Goal: Task Accomplishment & Management: Complete application form

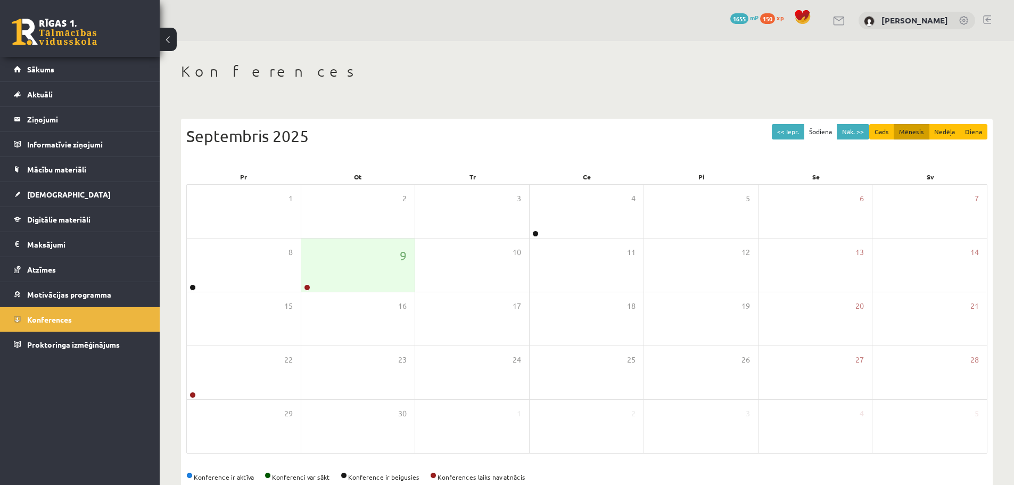
scroll to position [24, 0]
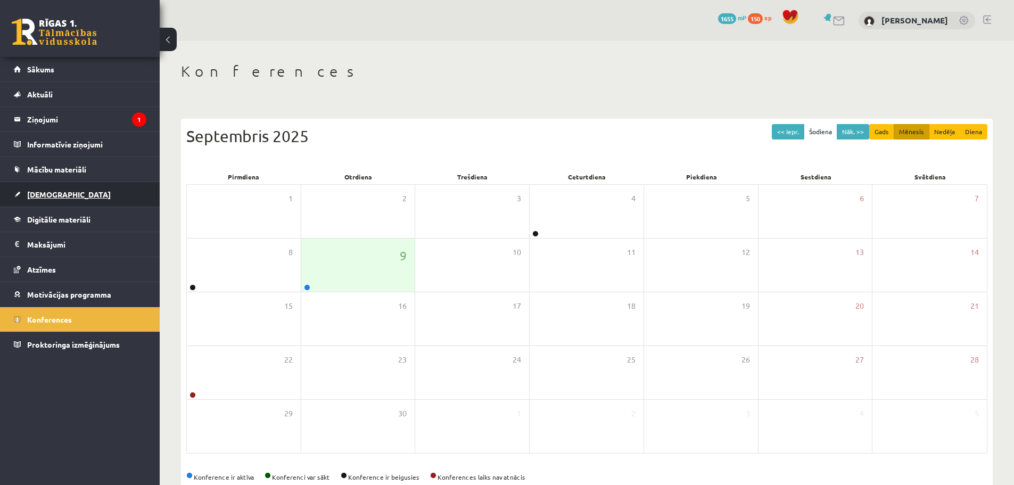
click at [60, 202] on link "[DEMOGRAPHIC_DATA]" at bounding box center [80, 194] width 133 height 24
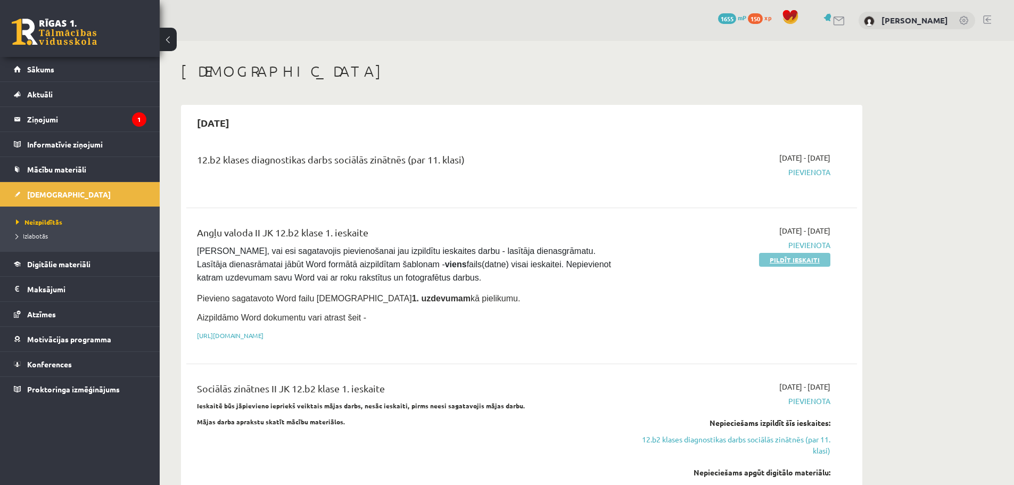
click at [803, 257] on link "Pildīt ieskaiti" at bounding box center [794, 260] width 71 height 14
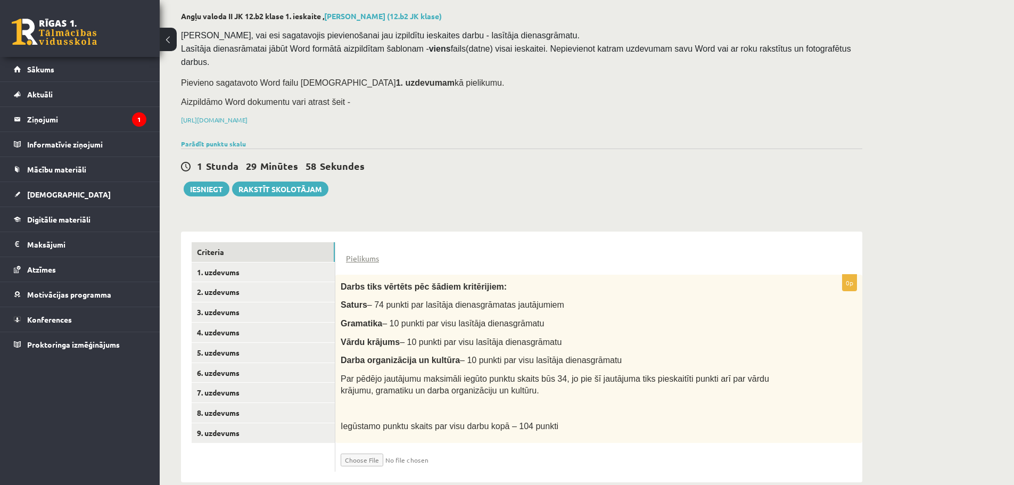
scroll to position [55, 0]
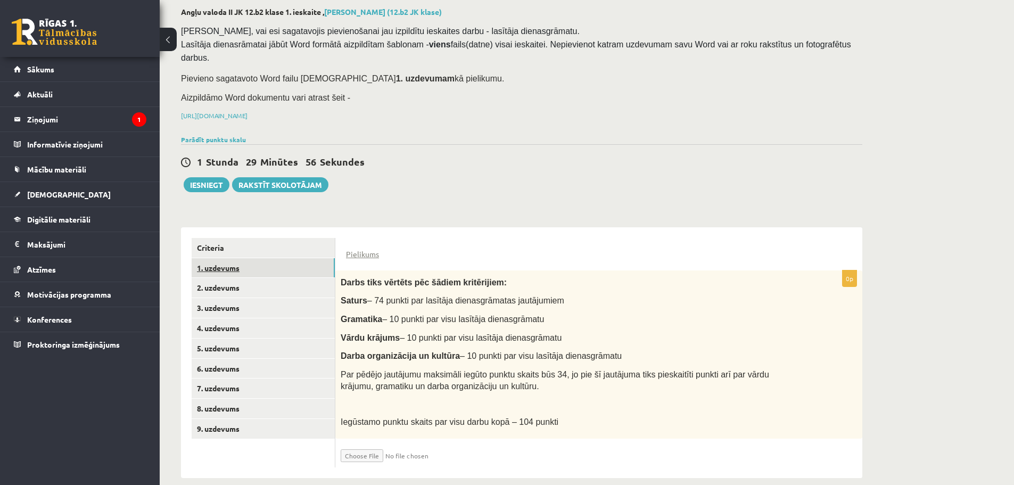
click at [250, 258] on link "1. uzdevums" at bounding box center [263, 268] width 143 height 20
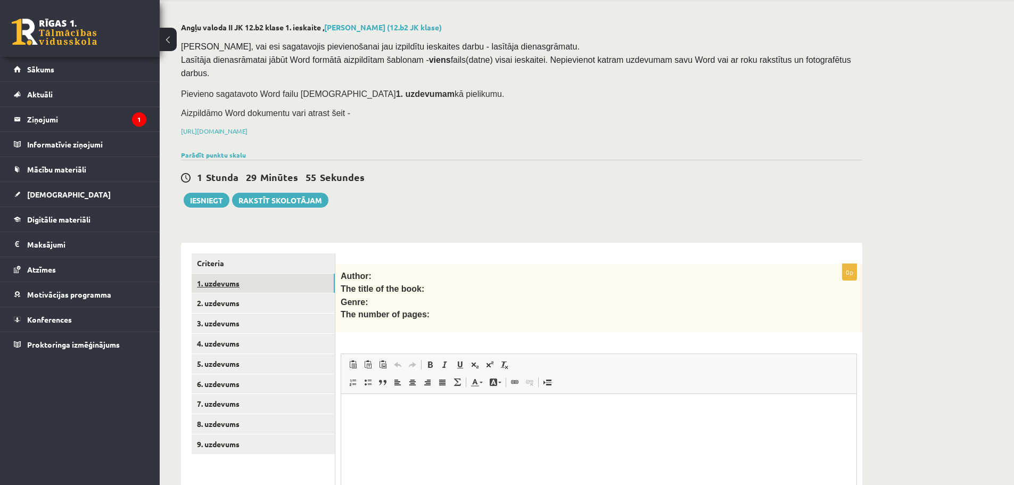
scroll to position [0, 0]
click at [227, 253] on link "Criteria" at bounding box center [263, 263] width 143 height 20
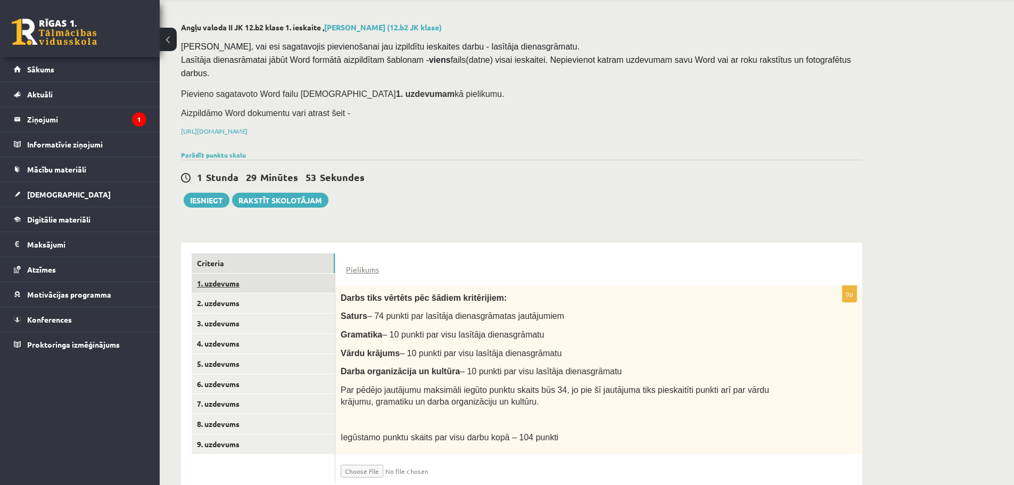
click at [220, 274] on link "1. uzdevums" at bounding box center [263, 284] width 143 height 20
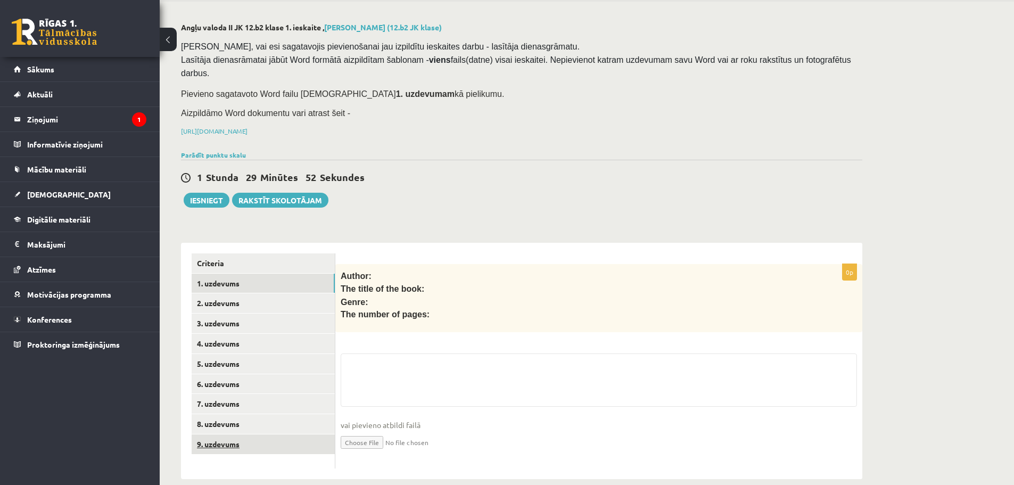
click at [242, 434] on link "9. uzdevums" at bounding box center [263, 444] width 143 height 20
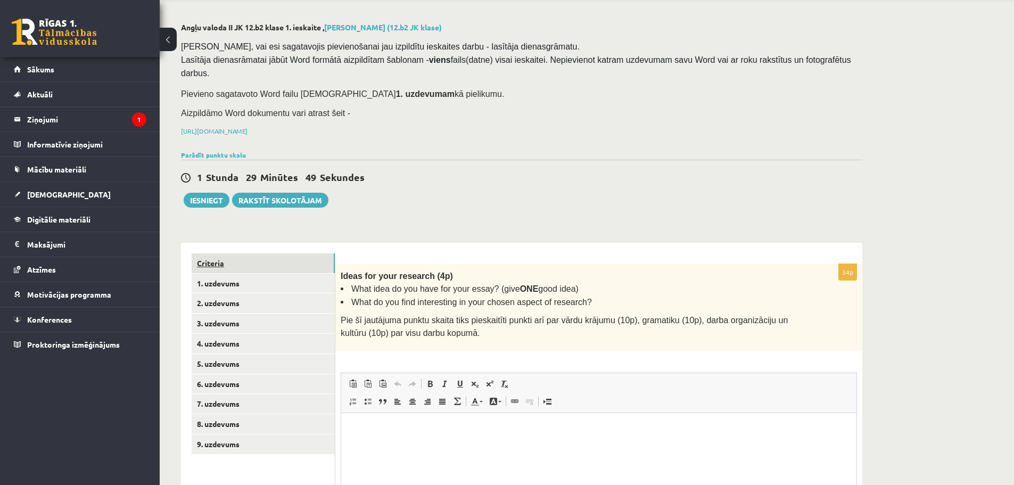
click at [237, 253] on link "Criteria" at bounding box center [263, 263] width 143 height 20
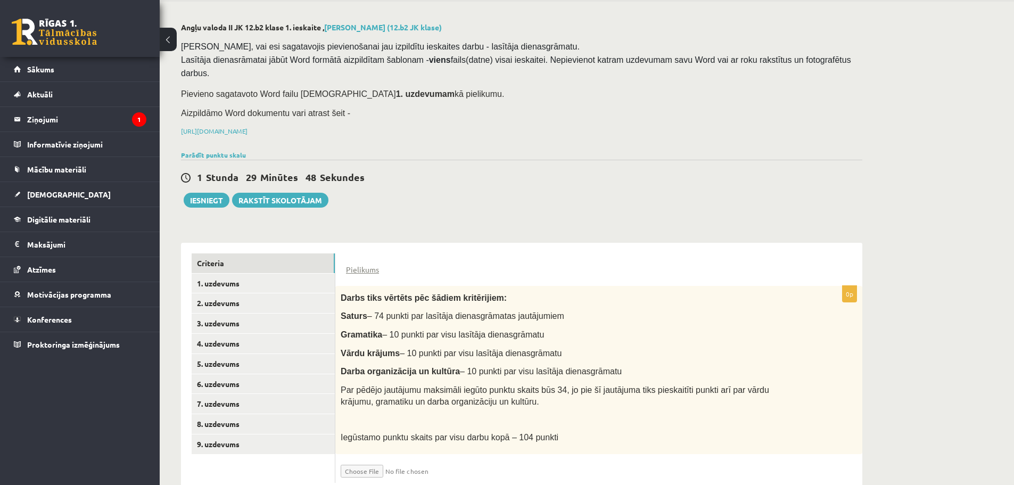
click at [372, 459] on input "file" at bounding box center [404, 468] width 127 height 18
click at [369, 459] on input "file" at bounding box center [404, 468] width 127 height 18
type input "**********"
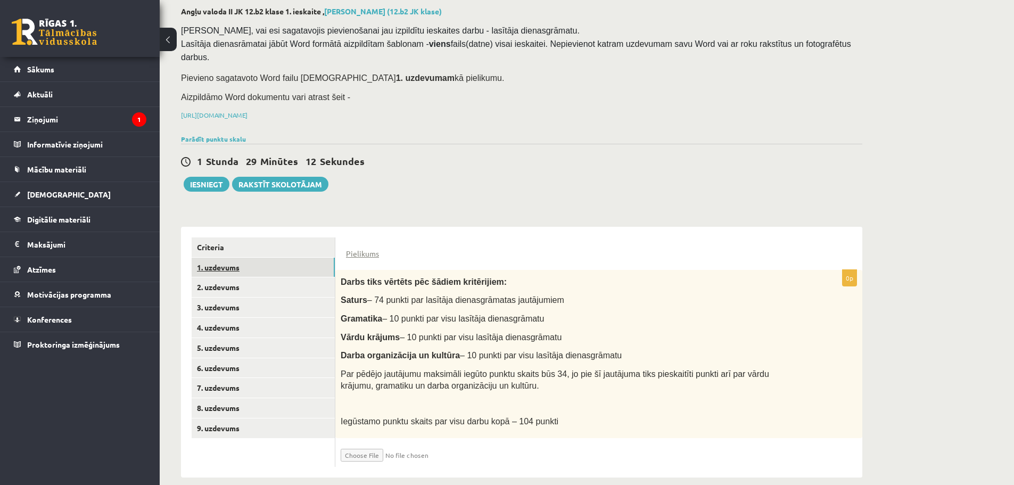
click at [251, 258] on link "1. uzdevums" at bounding box center [263, 268] width 143 height 20
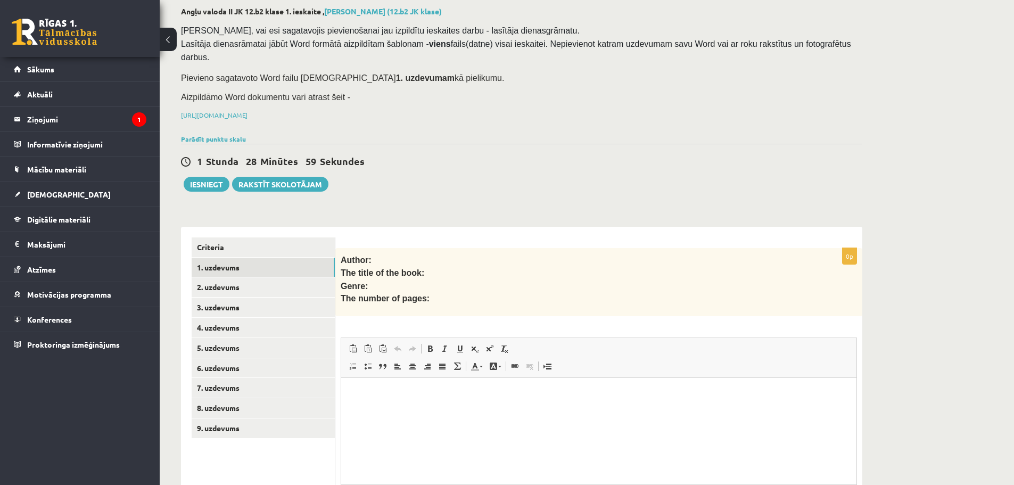
scroll to position [0, 0]
click at [390, 403] on html at bounding box center [598, 394] width 515 height 32
click at [350, 391] on html "**********" at bounding box center [598, 426] width 515 height 96
click at [352, 420] on span "**********" at bounding box center [397, 416] width 90 height 8
click at [355, 436] on span "*****" at bounding box center [360, 436] width 17 height 8
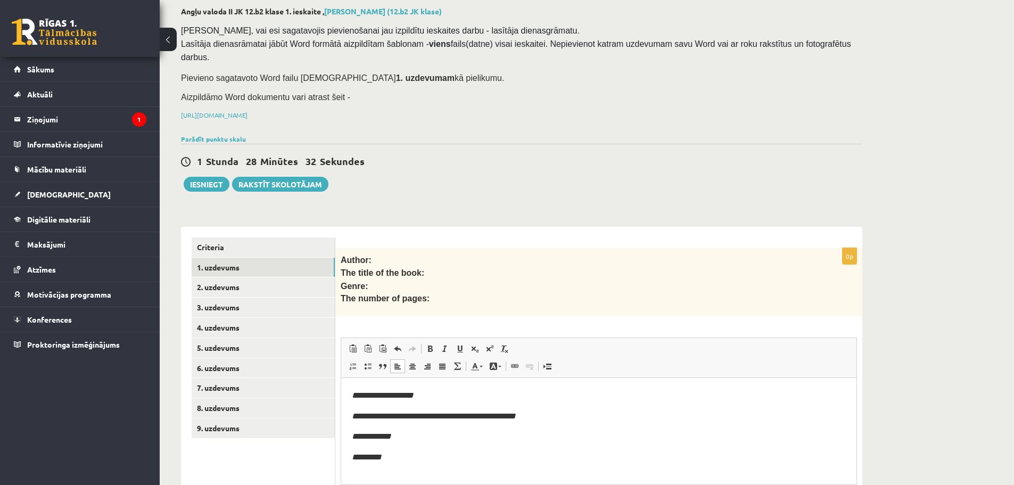
click at [352, 459] on span "*********" at bounding box center [367, 457] width 30 height 8
click at [226, 277] on link "2. uzdevums" at bounding box center [263, 287] width 143 height 20
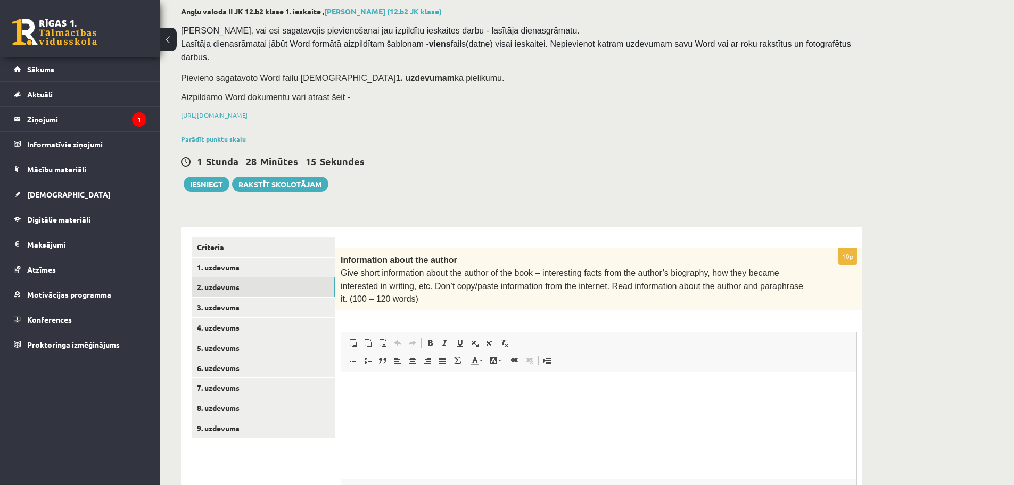
click at [376, 385] on p "Bagātinātā teksta redaktors, wiswyg-editor-user-answer-47024915229960" at bounding box center [599, 388] width 494 height 11
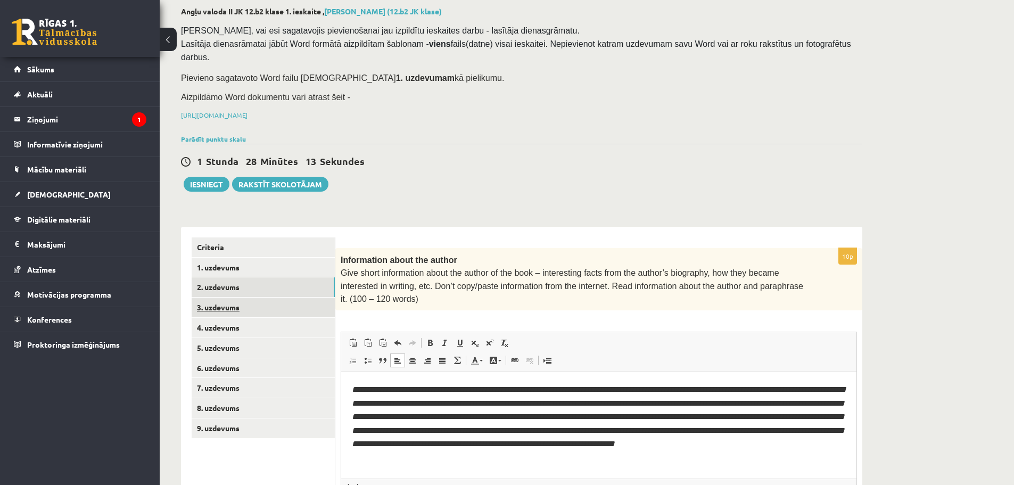
click at [230, 298] on link "3. uzdevums" at bounding box center [263, 308] width 143 height 20
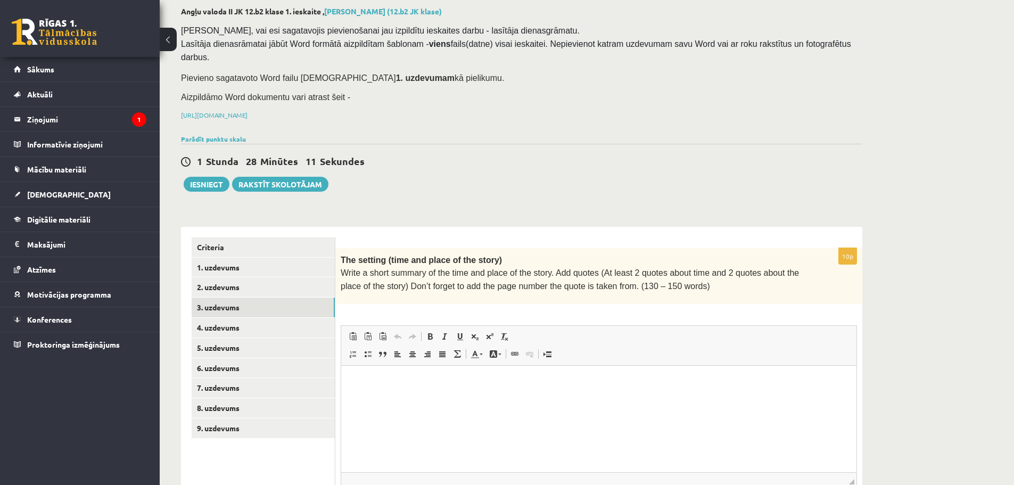
scroll to position [0, 0]
click at [472, 398] on html at bounding box center [598, 381] width 515 height 32
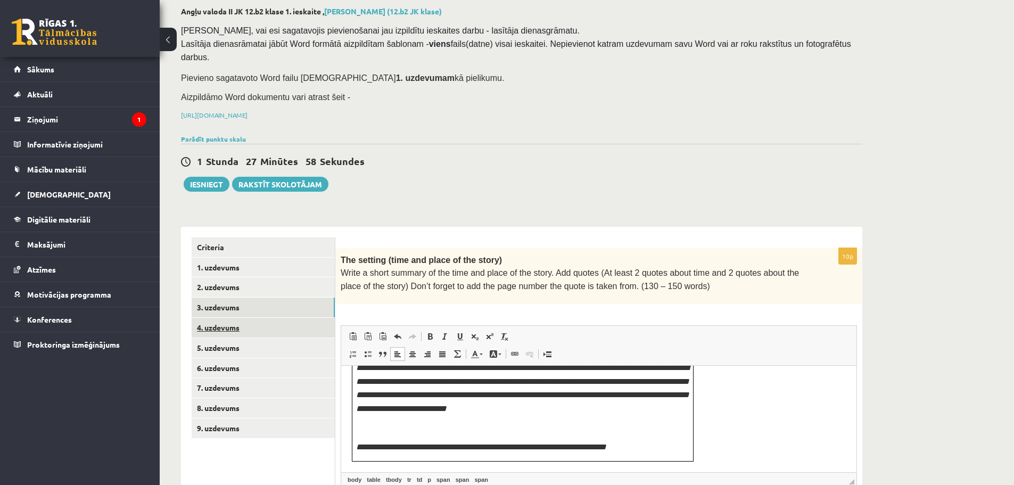
click at [252, 318] on link "4. uzdevums" at bounding box center [263, 328] width 143 height 20
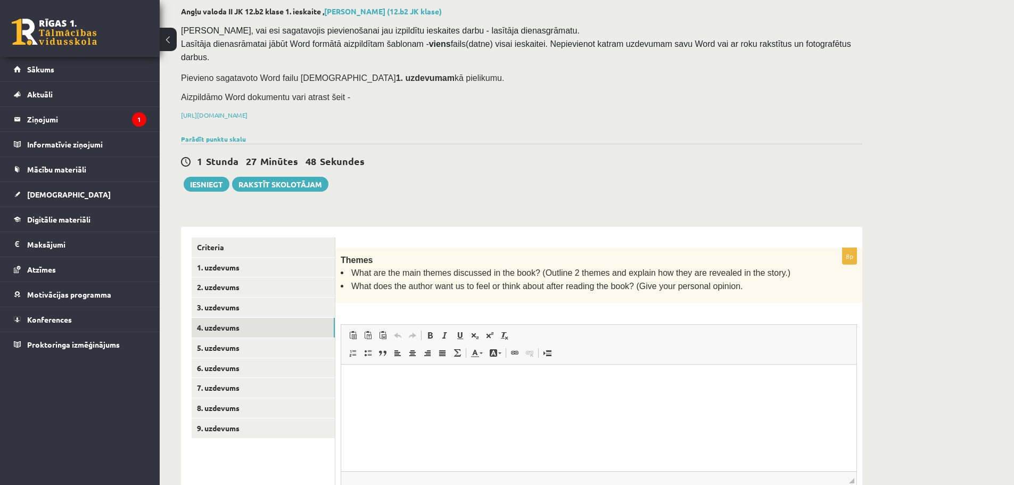
scroll to position [0, 0]
click at [443, 397] on html at bounding box center [598, 380] width 515 height 32
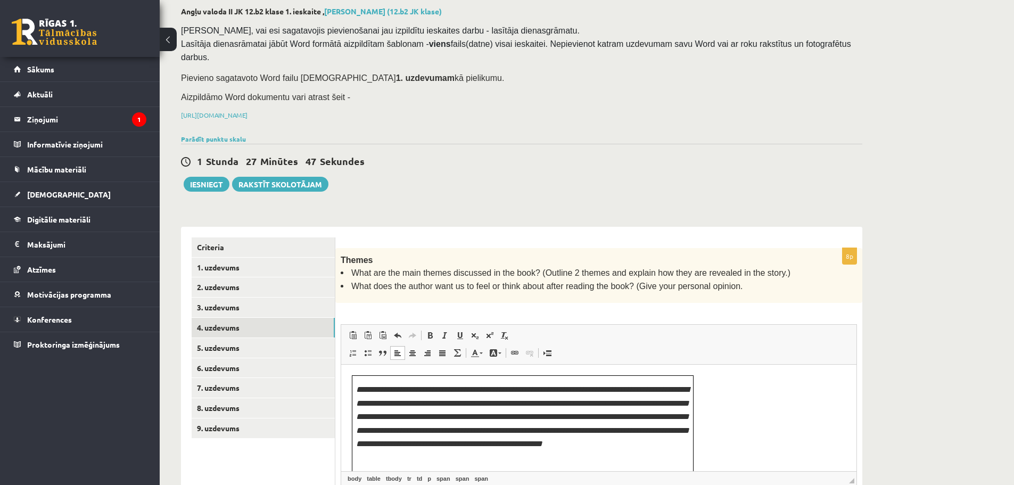
scroll to position [118, 0]
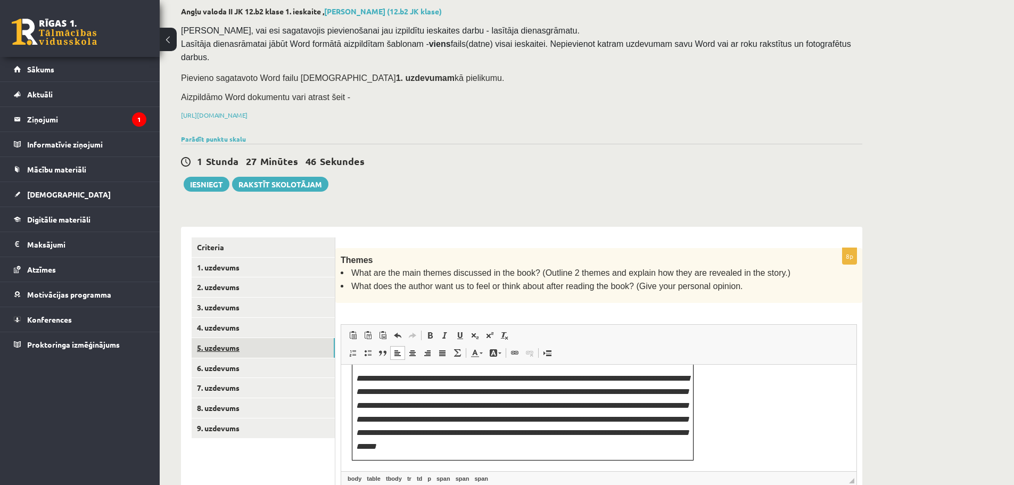
click at [238, 338] on link "5. uzdevums" at bounding box center [263, 348] width 143 height 20
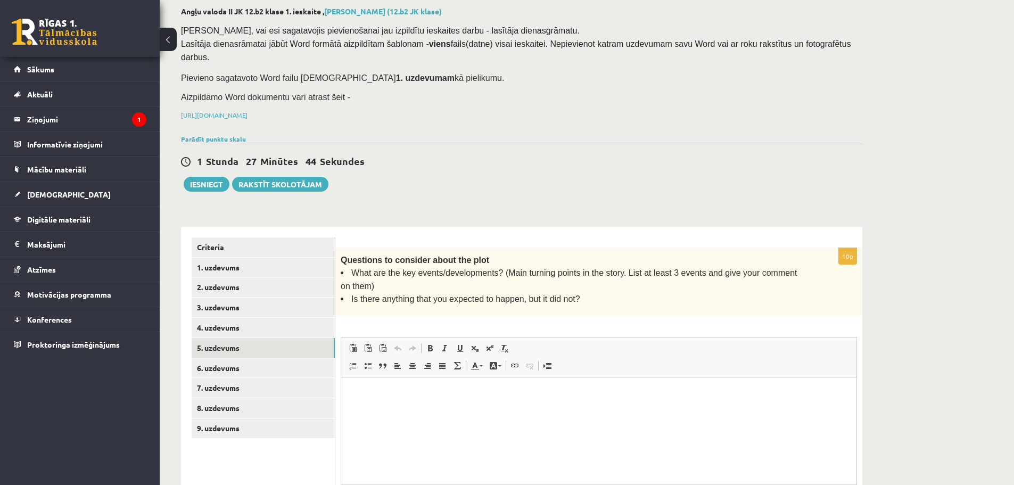
scroll to position [0, 0]
click at [429, 410] on html at bounding box center [598, 393] width 515 height 32
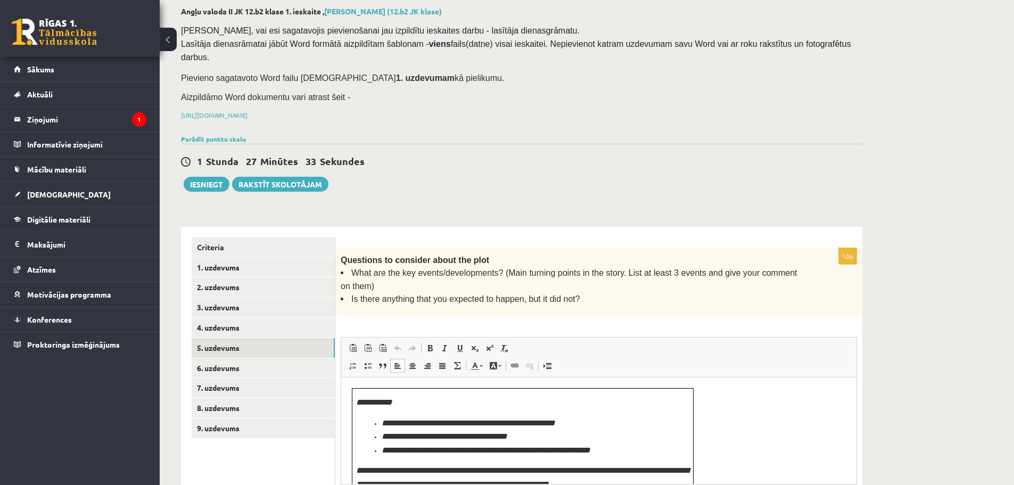
scroll to position [168, 0]
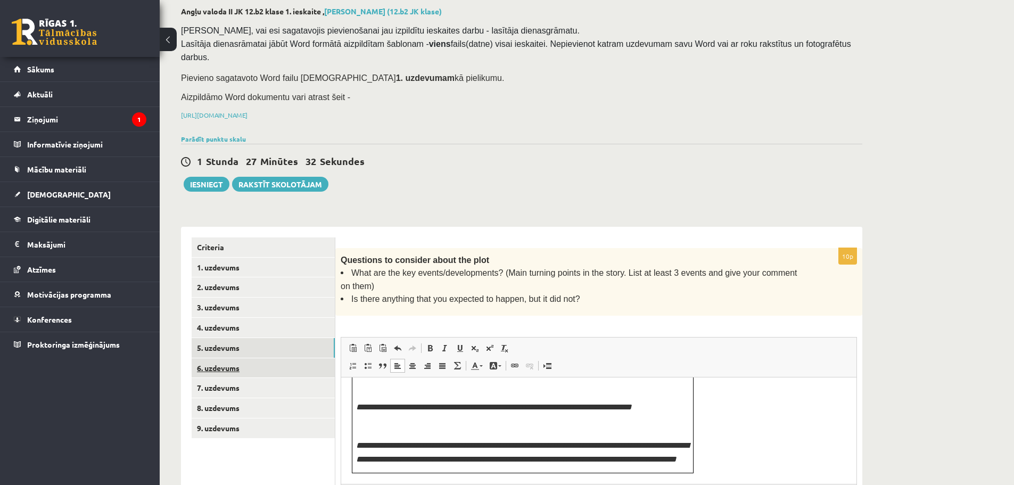
click at [228, 358] on link "6. uzdevums" at bounding box center [263, 368] width 143 height 20
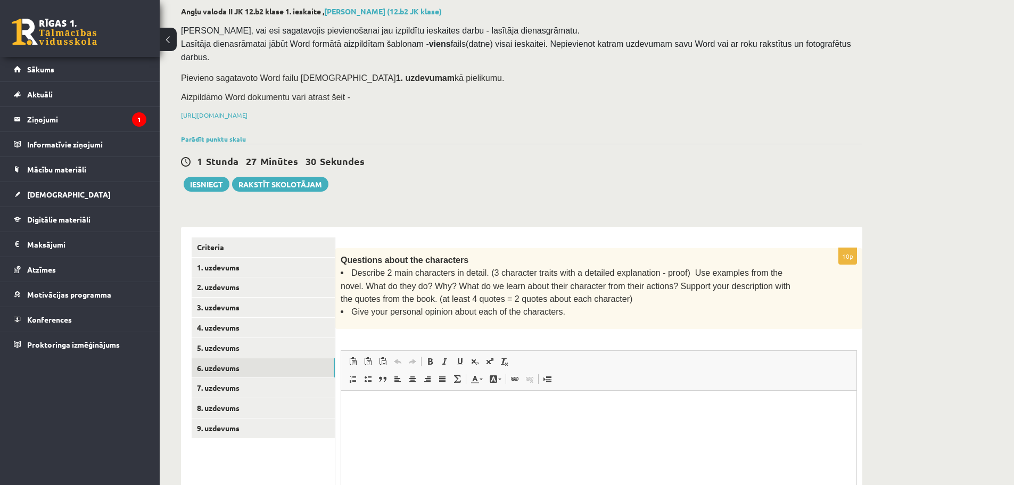
scroll to position [0, 0]
click at [510, 422] on html at bounding box center [598, 406] width 515 height 32
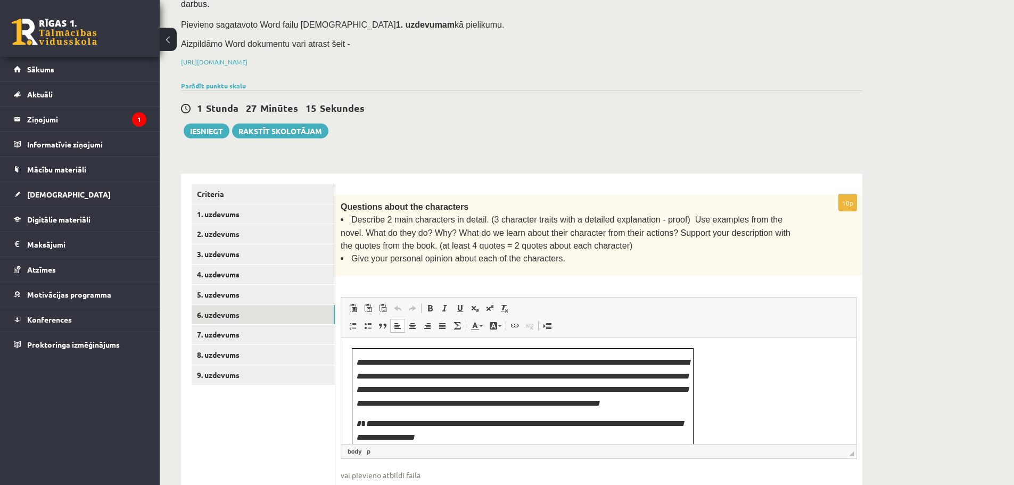
scroll to position [344, 0]
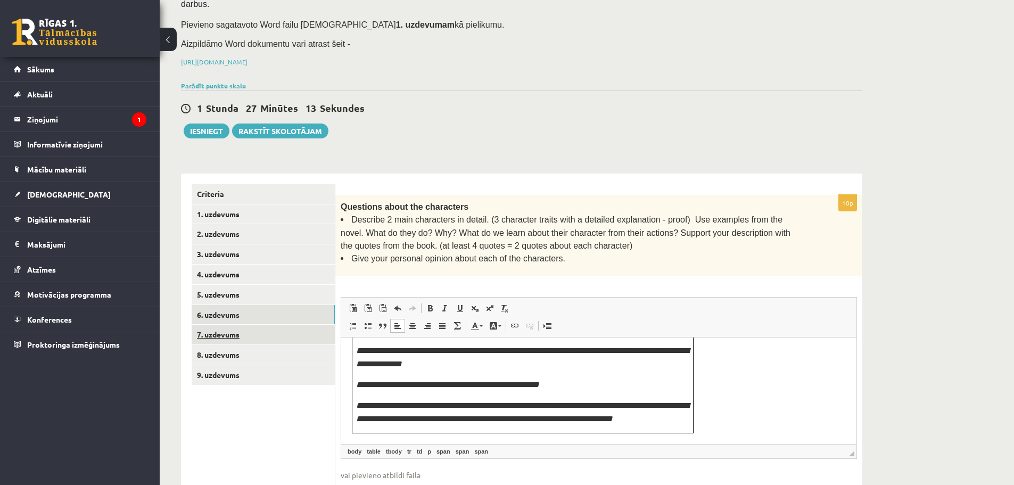
click at [247, 325] on link "7. uzdevums" at bounding box center [263, 335] width 143 height 20
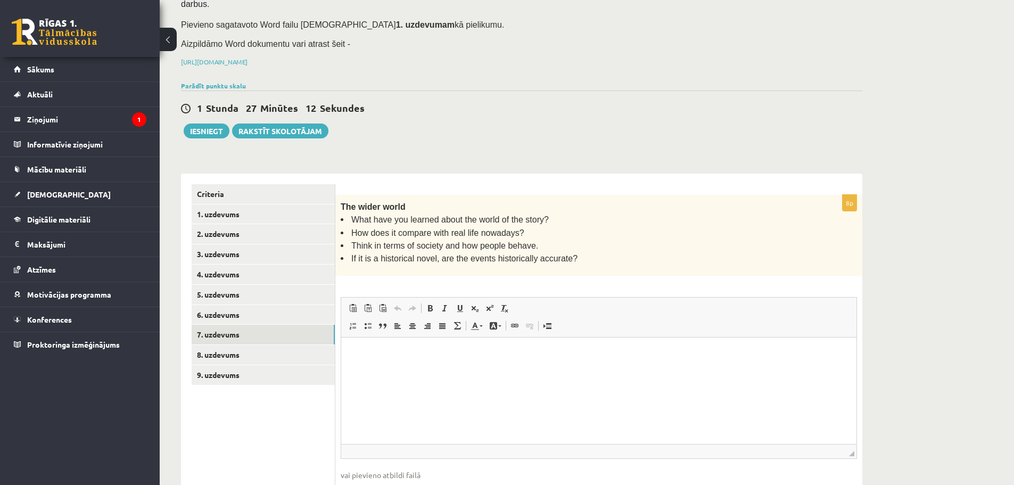
scroll to position [0, 0]
click at [382, 369] on html at bounding box center [598, 353] width 515 height 32
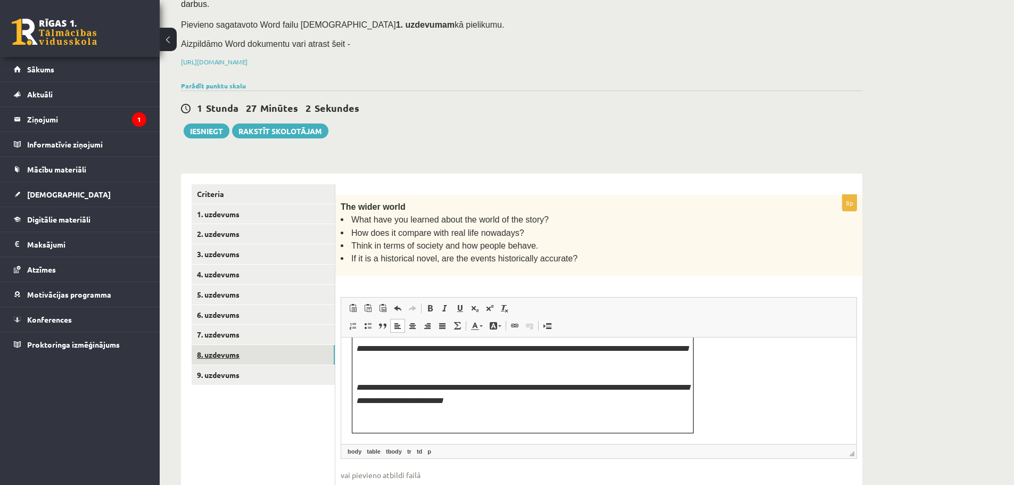
click at [260, 345] on link "8. uzdevums" at bounding box center [263, 355] width 143 height 20
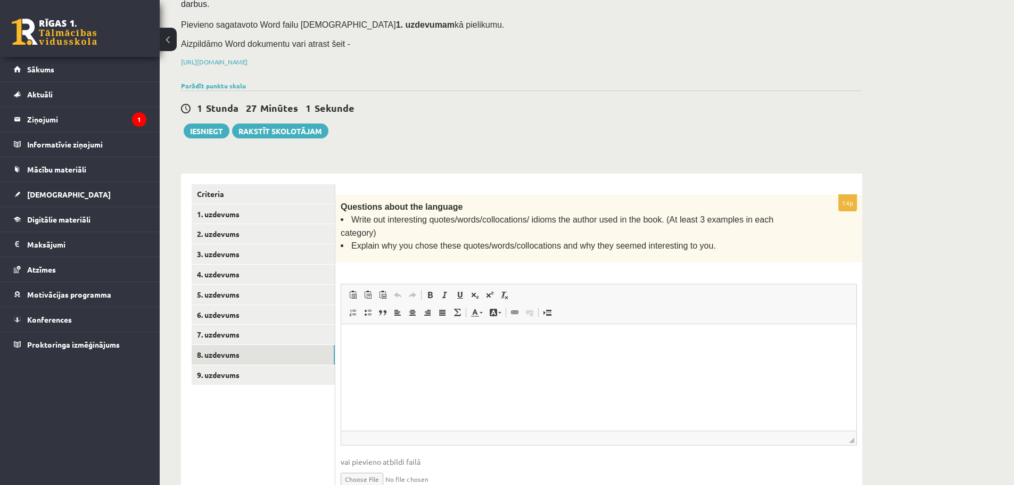
scroll to position [0, 0]
click at [394, 357] on html at bounding box center [598, 340] width 515 height 32
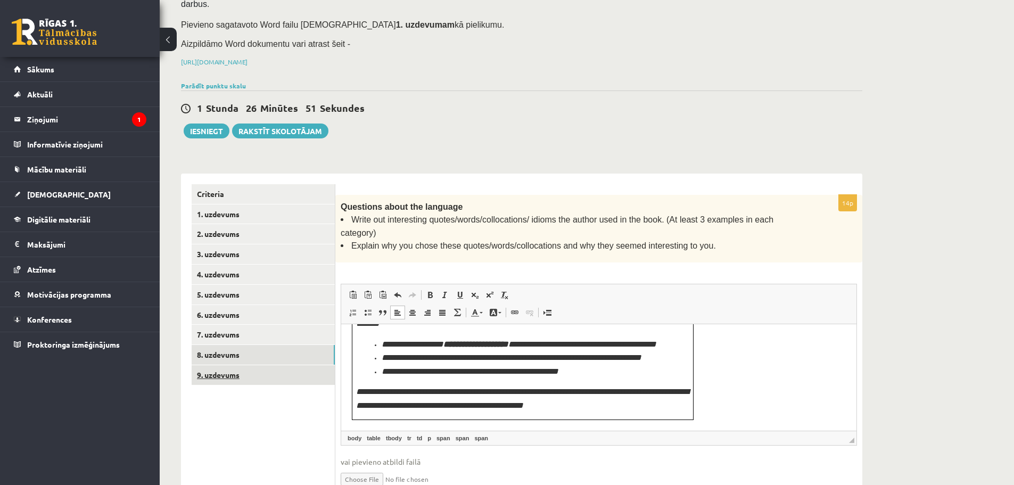
click at [248, 365] on link "9. uzdevums" at bounding box center [263, 375] width 143 height 20
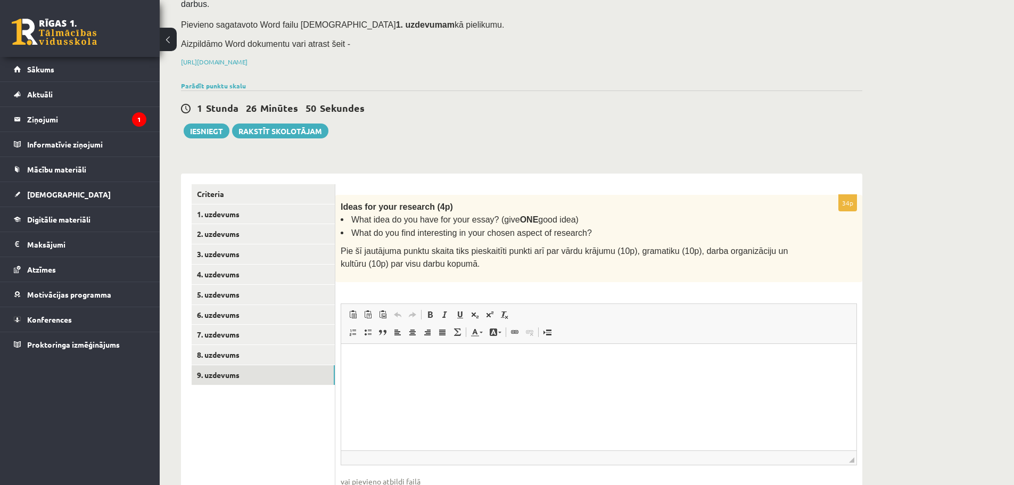
scroll to position [0, 0]
click at [488, 376] on html at bounding box center [598, 359] width 515 height 32
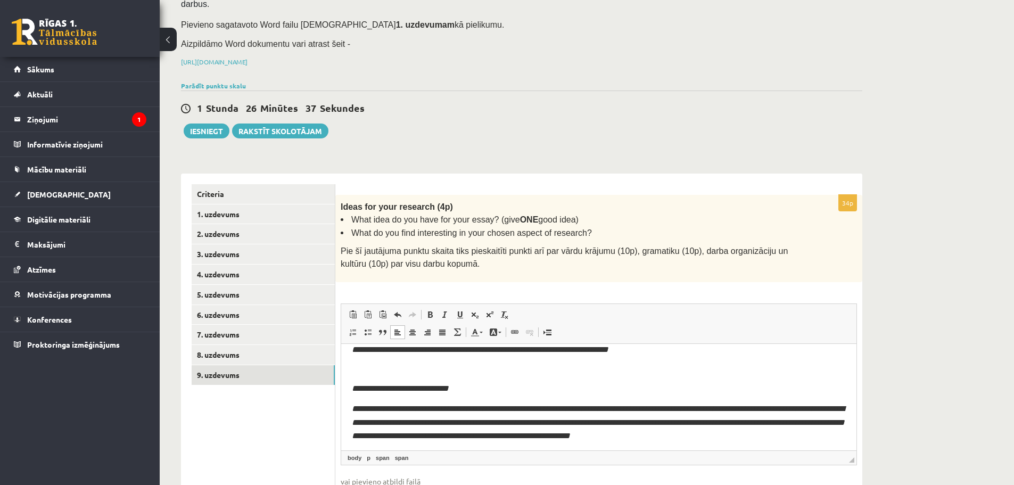
scroll to position [85, 0]
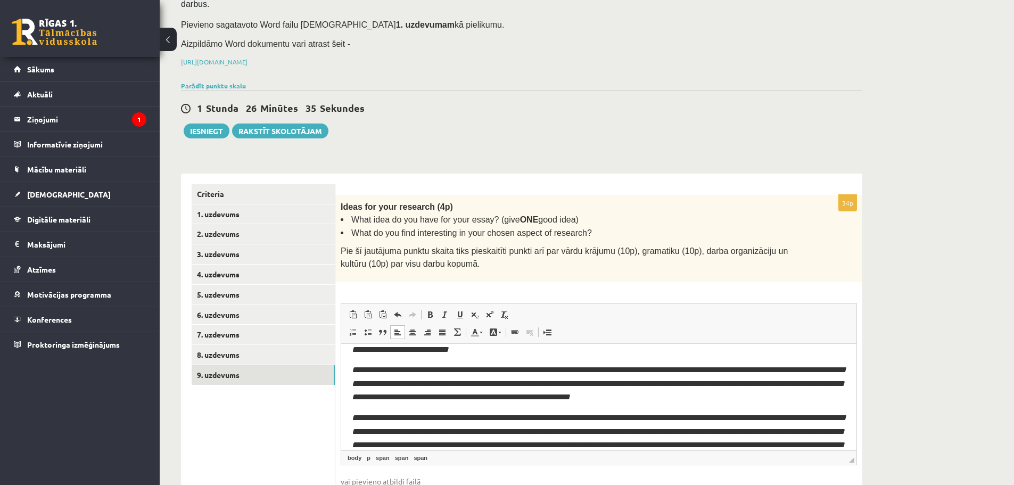
click at [350, 371] on html "**********" at bounding box center [598, 400] width 515 height 283
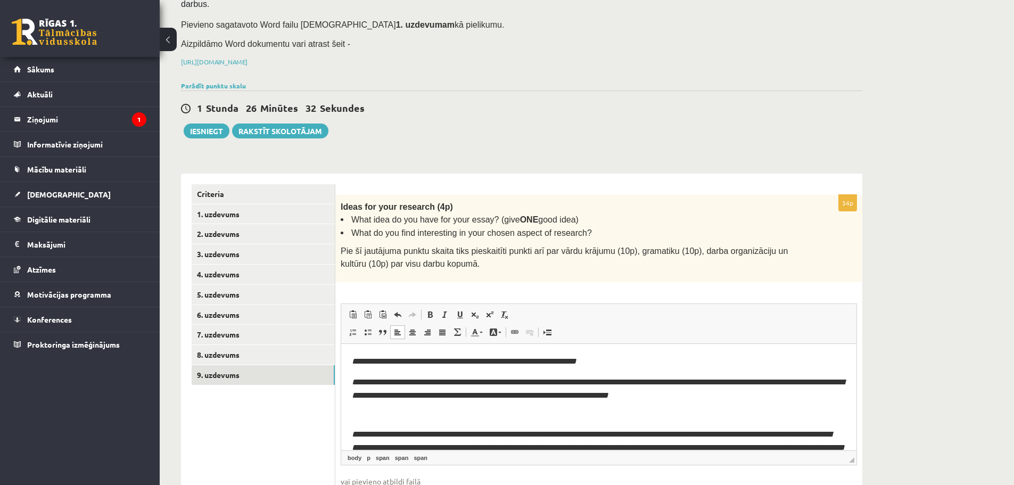
scroll to position [191, 0]
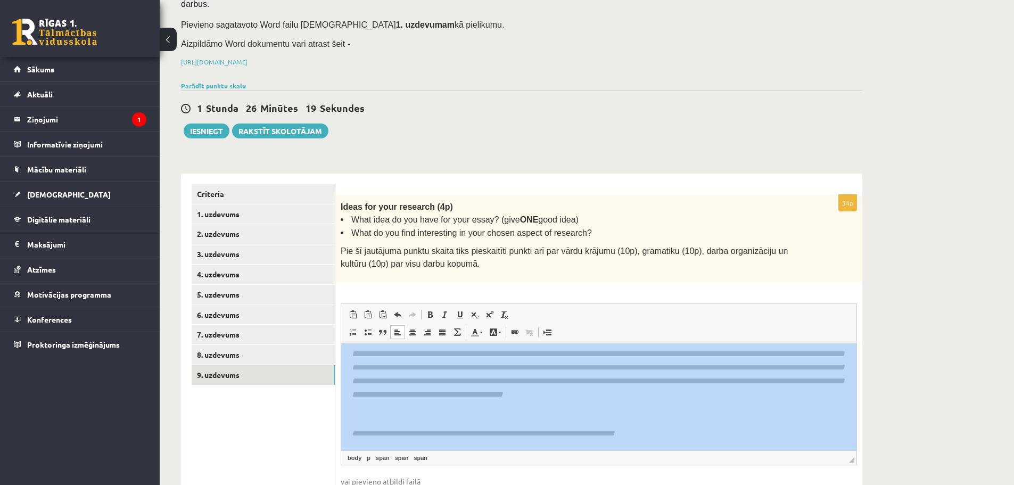
drag, startPoint x: 1012, startPoint y: 326, endPoint x: 1015, endPoint y: 336, distance: 10.5
click at [1014, 336] on html "0 Dāvanas 1655 mP 150 xp Emīls Ozoliņš Sākums Aktuāli Kā mācīties eSKOLĀ Kontak…" at bounding box center [507, 133] width 1014 height 485
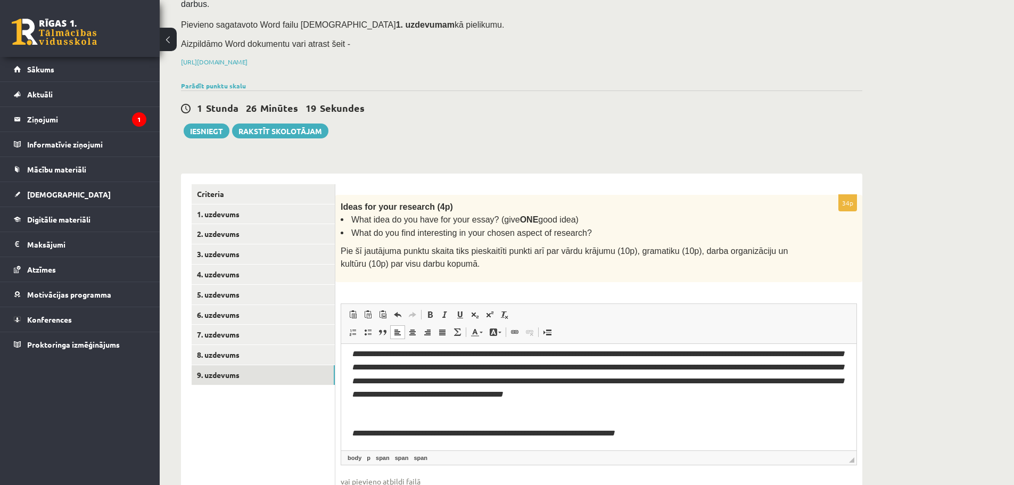
click at [929, 250] on div "Angļu valoda II JK 12.b2 klase 1. ieskaite , Emīls Ozoliņš (12.b2 JK klase) Pār…" at bounding box center [587, 244] width 854 height 624
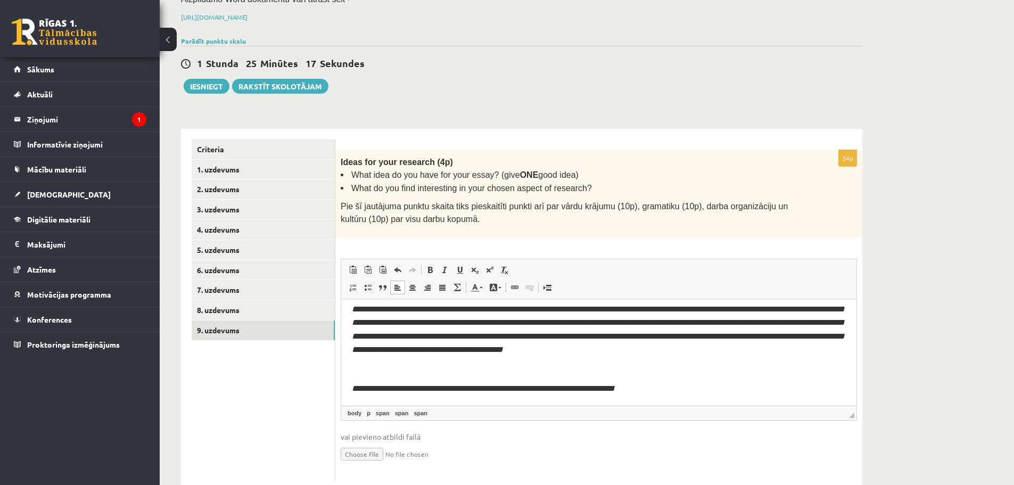
scroll to position [159, 0]
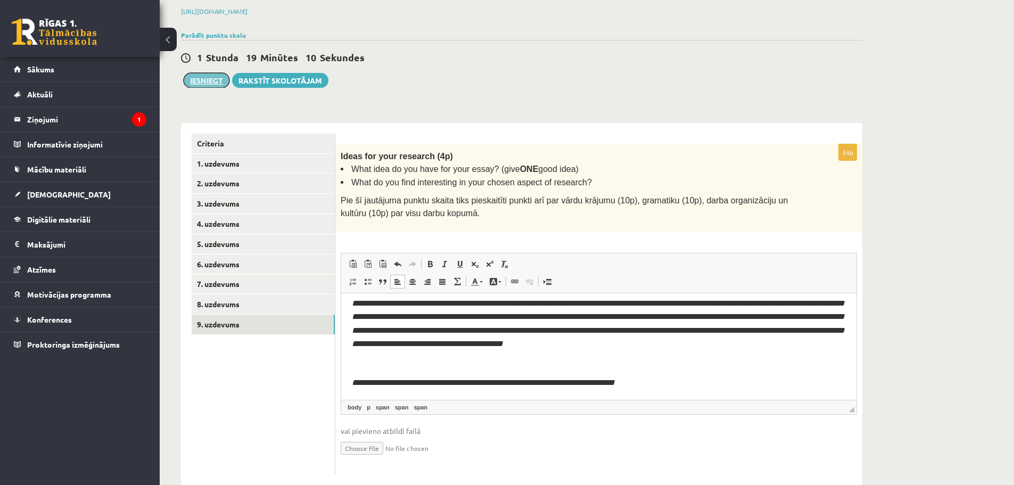
click at [207, 73] on button "Iesniegt" at bounding box center [207, 80] width 46 height 15
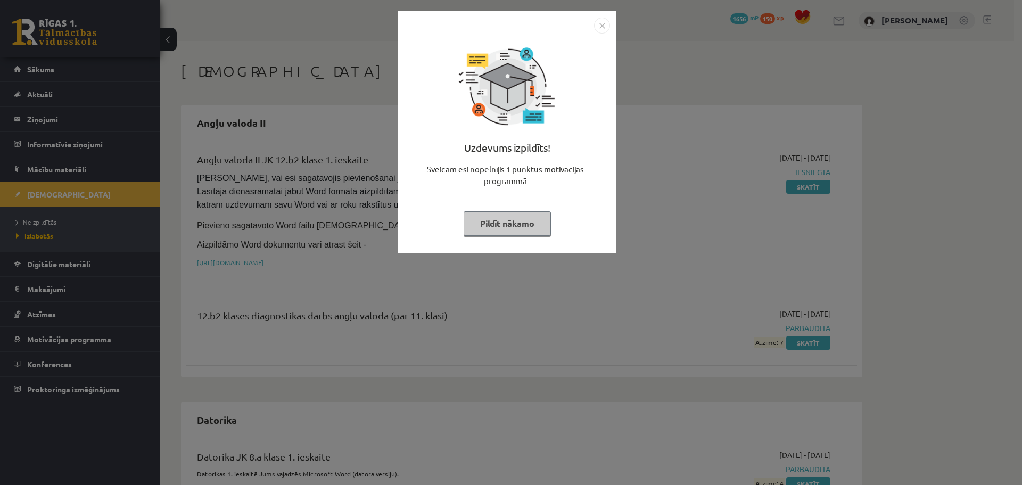
click at [605, 24] on img "Close" at bounding box center [602, 26] width 16 height 16
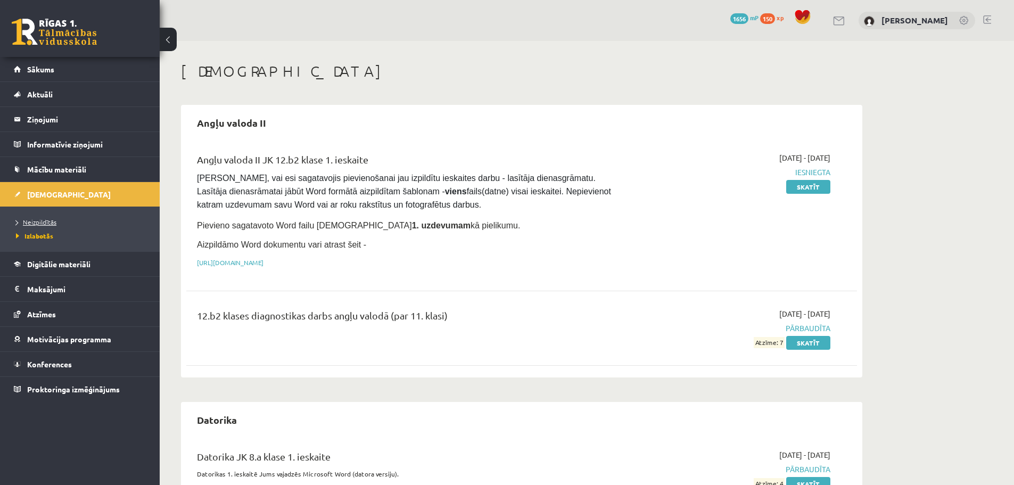
click at [43, 220] on span "Neizpildītās" at bounding box center [36, 222] width 40 height 9
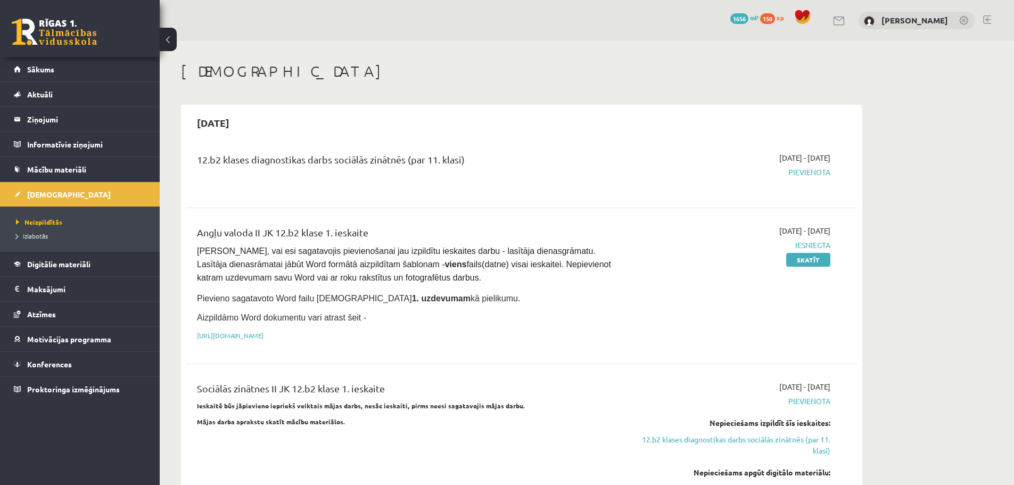
click at [988, 17] on link at bounding box center [987, 19] width 8 height 9
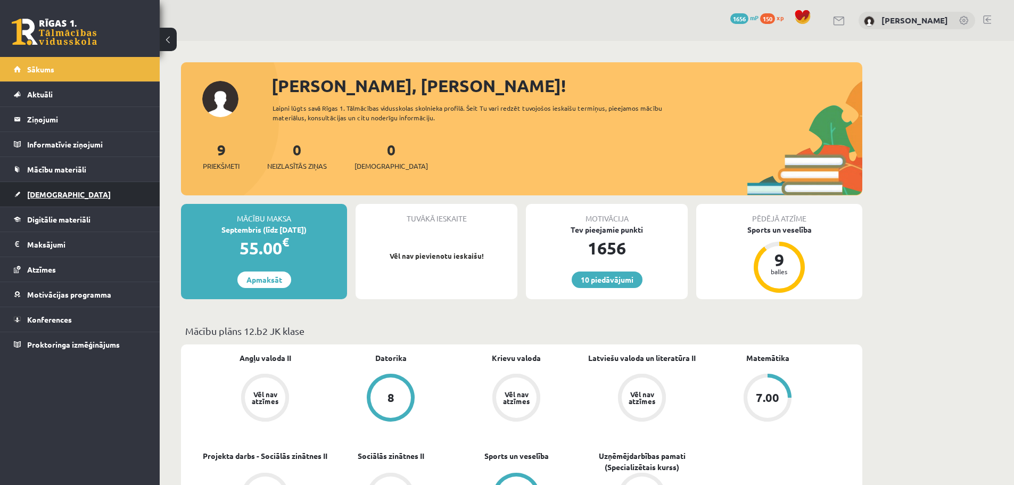
click at [51, 199] on link "[DEMOGRAPHIC_DATA]" at bounding box center [80, 194] width 133 height 24
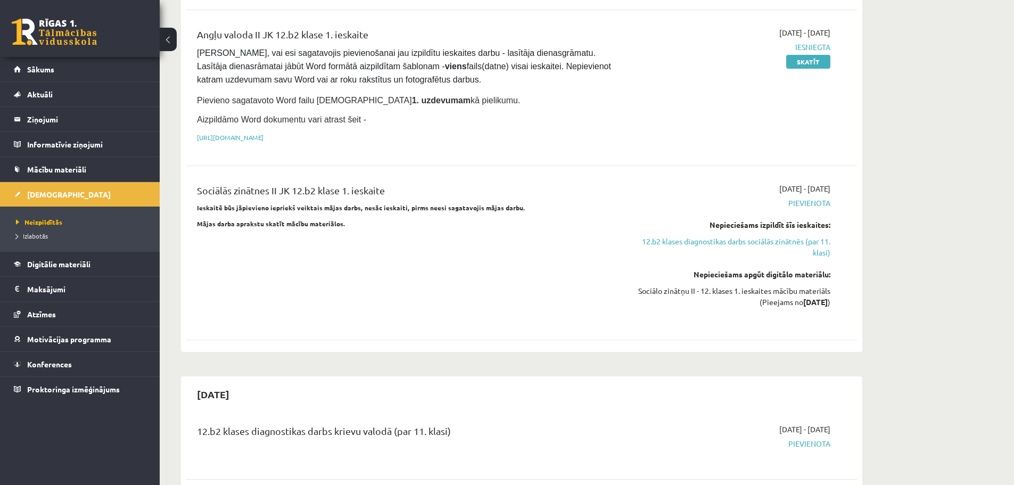
scroll to position [185, 0]
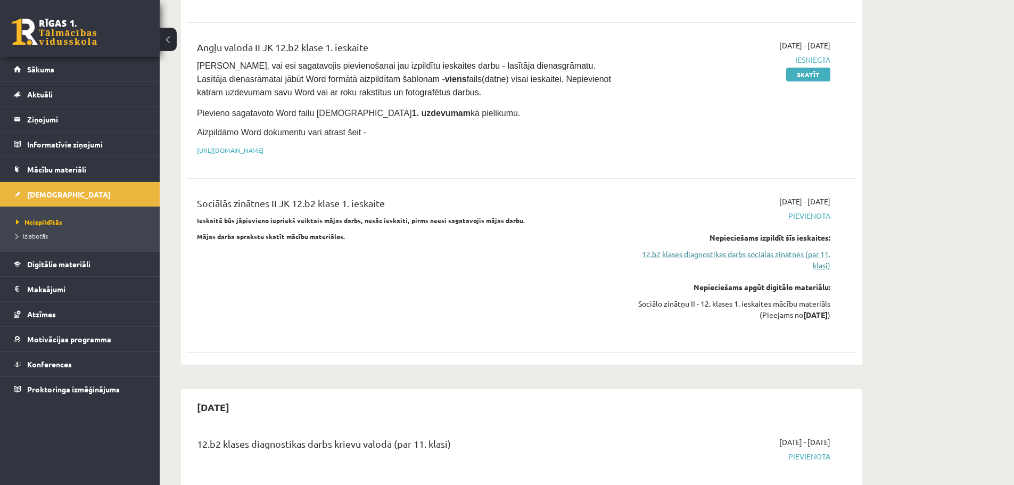
click at [786, 251] on link "12.b2 klases diagnostikas darbs sociālās zinātnēs (par 11. klasi)" at bounding box center [730, 260] width 201 height 22
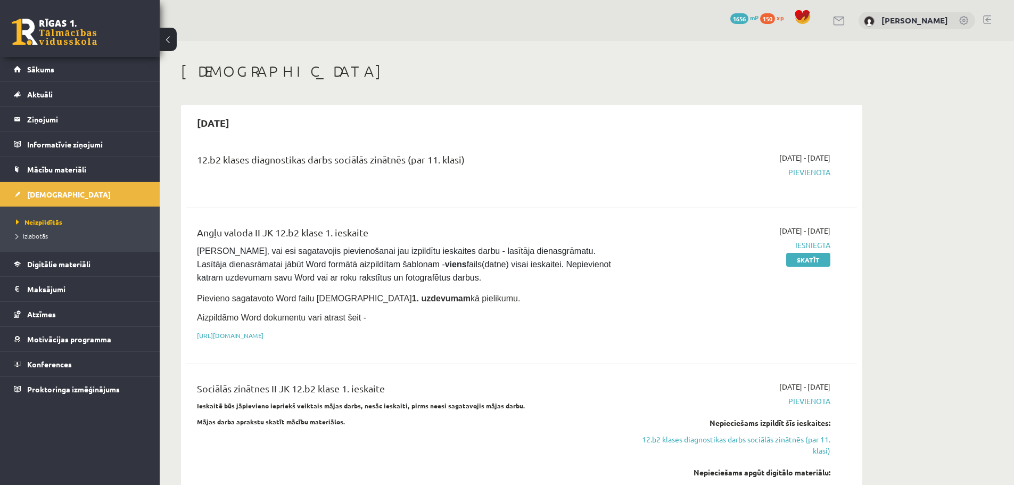
click at [990, 19] on link at bounding box center [987, 19] width 8 height 9
